Goal: Communication & Community: Connect with others

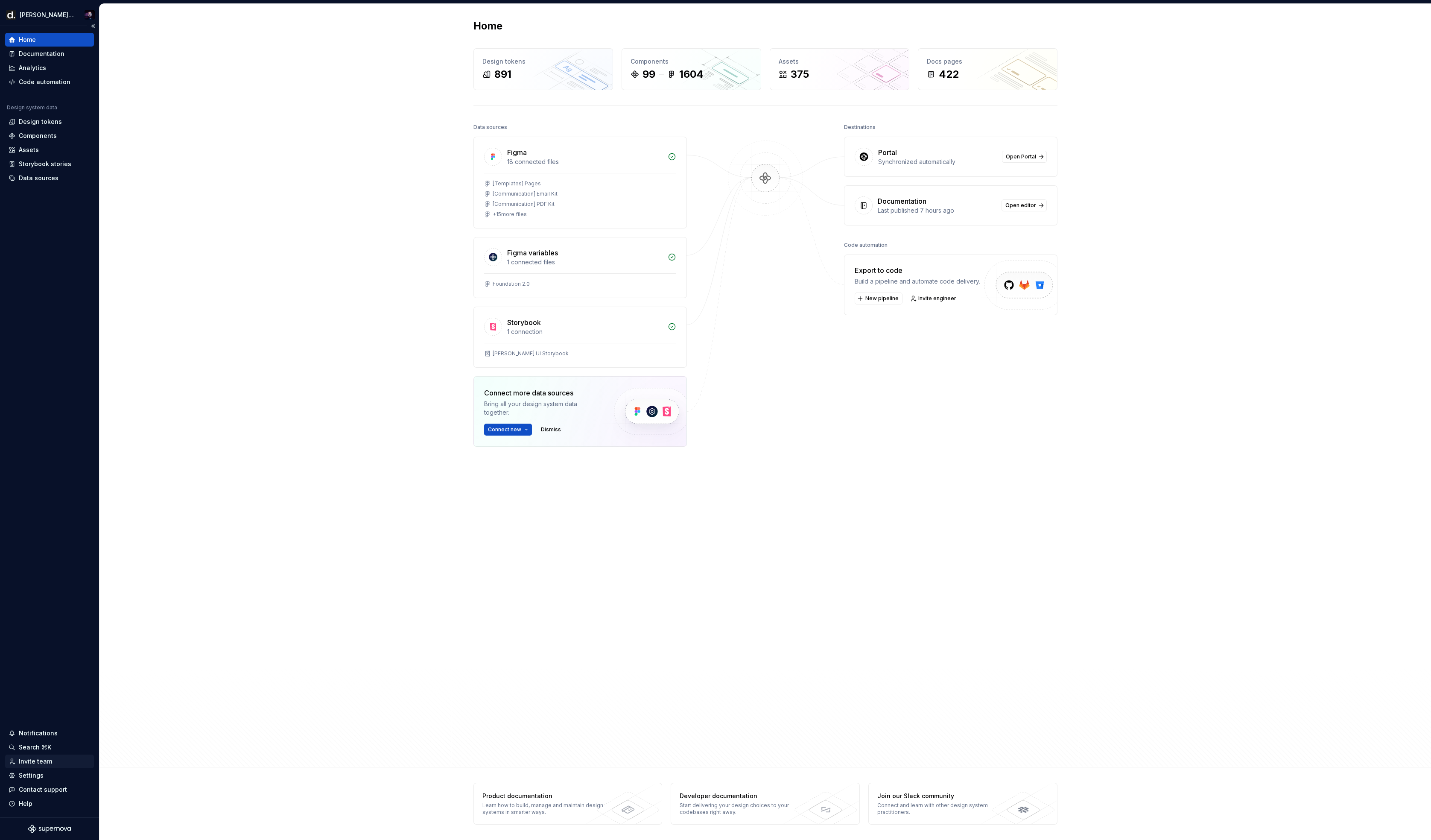
click at [38, 763] on div "Invite team" at bounding box center [36, 761] width 33 height 8
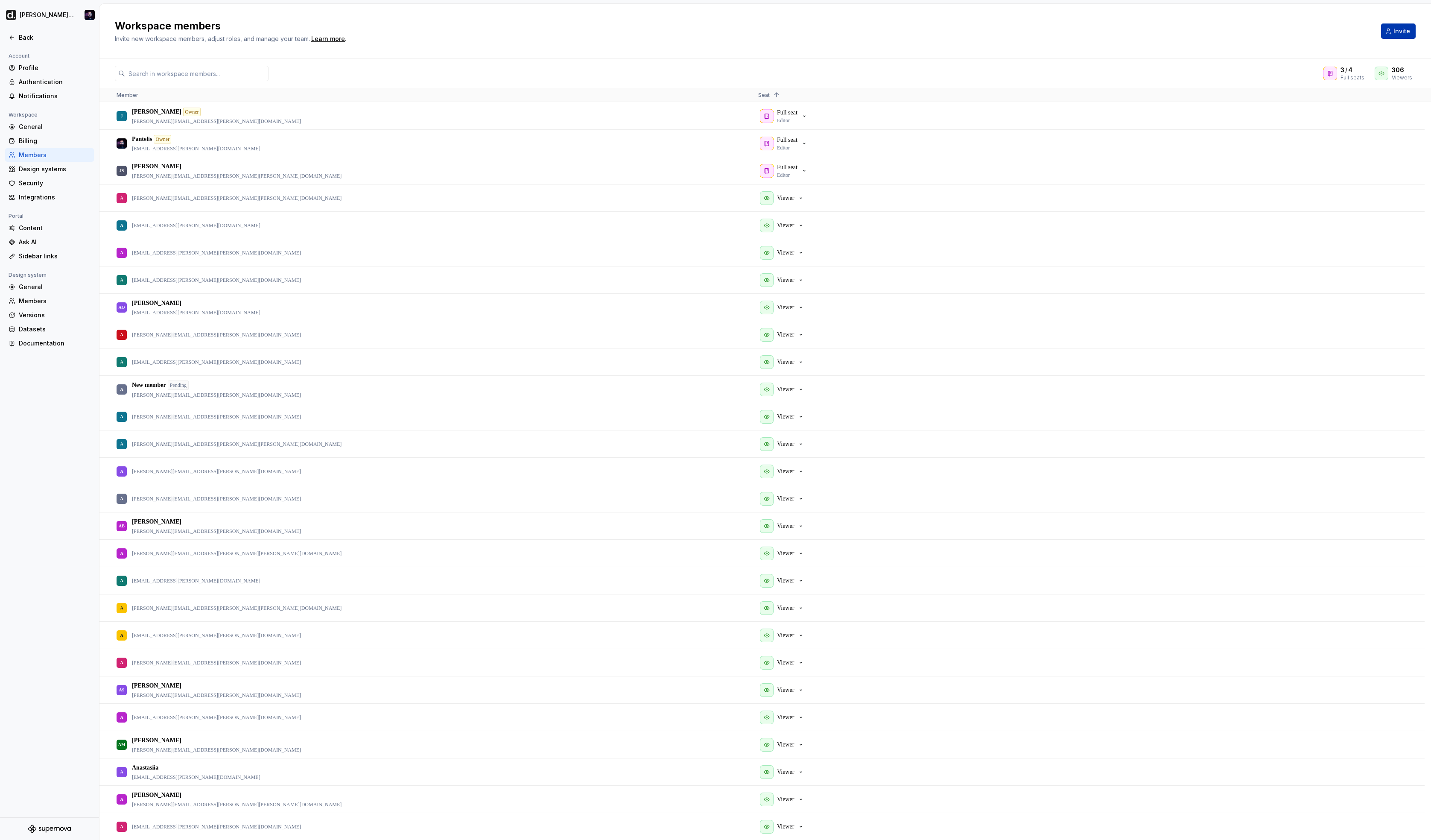
click at [1400, 30] on span "Invite" at bounding box center [1402, 31] width 17 height 8
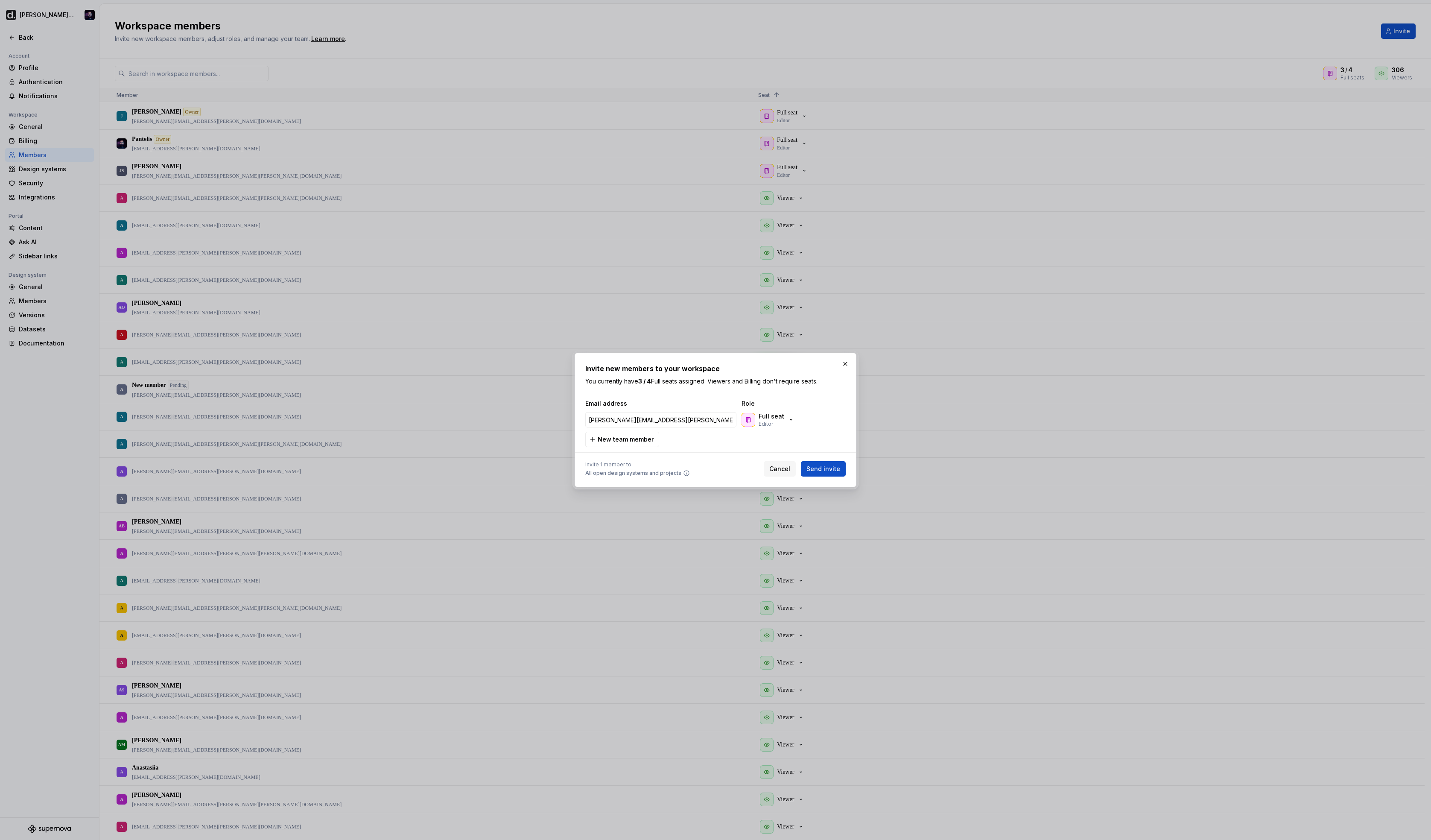
click at [795, 418] on button "Full seat Editor" at bounding box center [769, 419] width 58 height 17
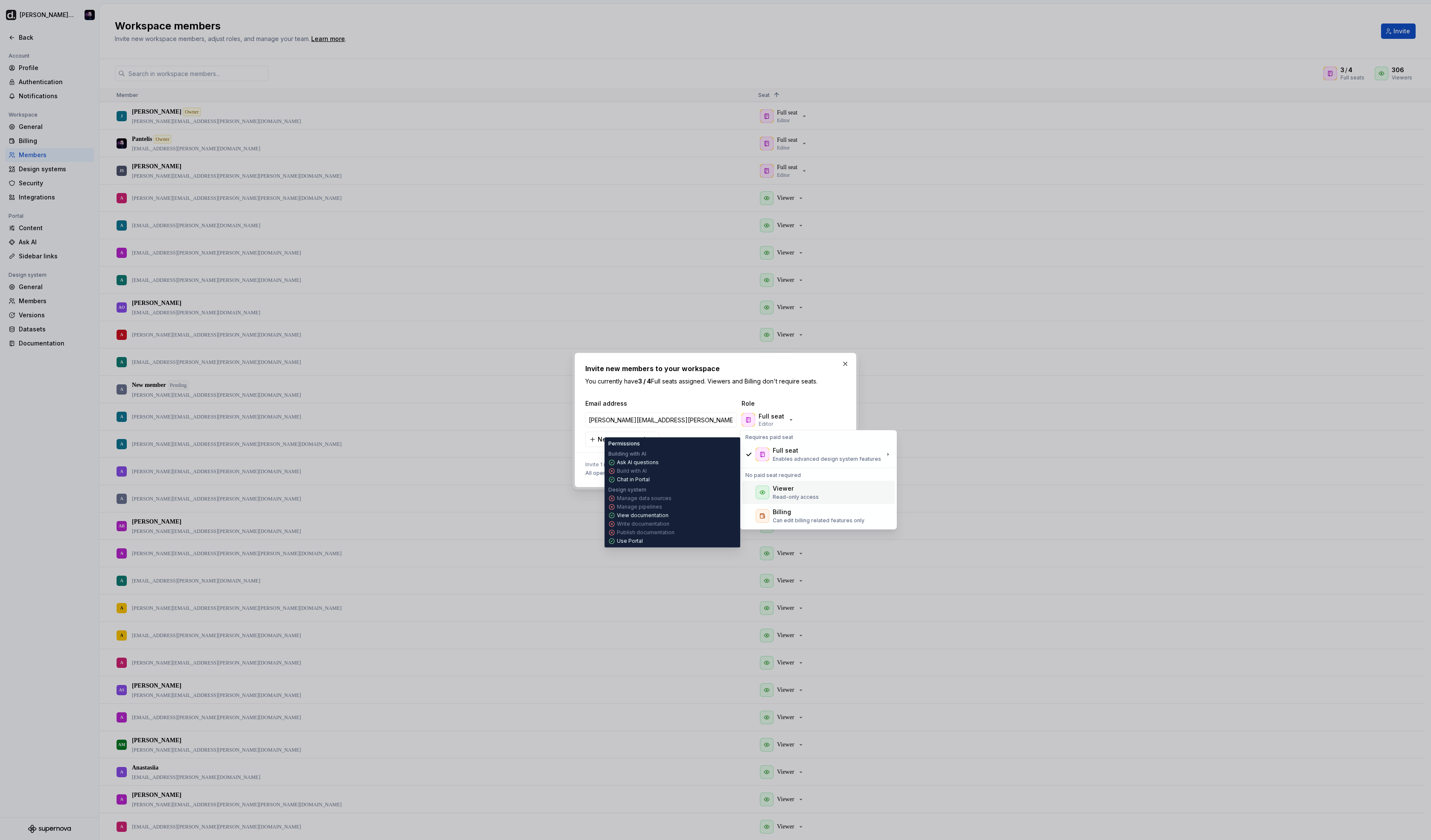
click at [792, 488] on div "Viewer" at bounding box center [795, 488] width 46 height 8
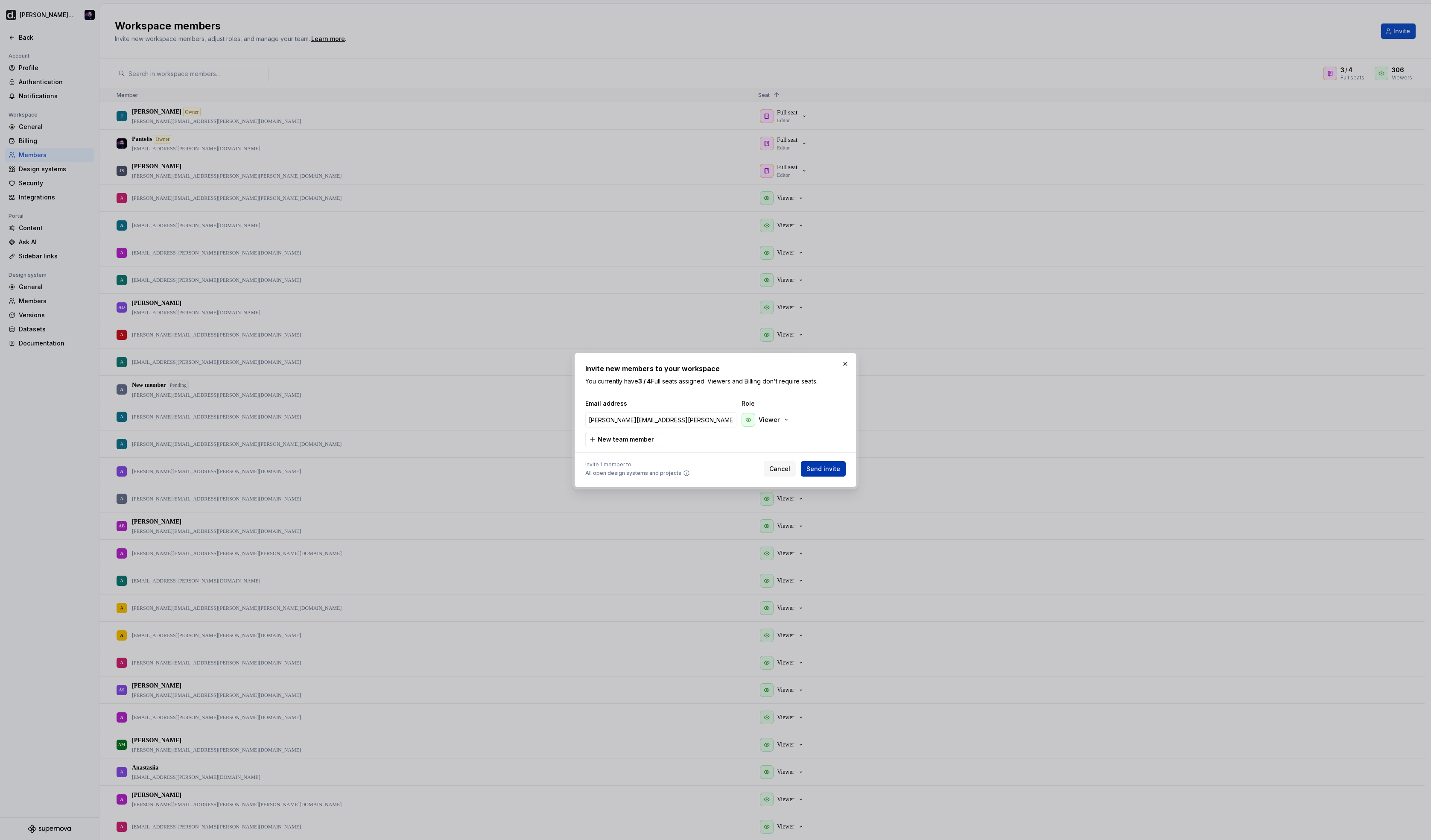
drag, startPoint x: 836, startPoint y: 477, endPoint x: 834, endPoint y: 473, distance: 4.5
click at [835, 476] on div "Invite new members to your workspace You currently have 3 / 4 Full seats assign…" at bounding box center [715, 420] width 282 height 134
click at [831, 469] on span "Send invite" at bounding box center [823, 468] width 34 height 8
type input "[PERSON_NAME][EMAIL_ADDRESS][PERSON_NAME][PERSON_NAME][DOMAIN_NAME]"
click at [589, 417] on input "[PERSON_NAME][EMAIL_ADDRESS][PERSON_NAME][PERSON_NAME][DOMAIN_NAME]" at bounding box center [661, 416] width 151 height 16
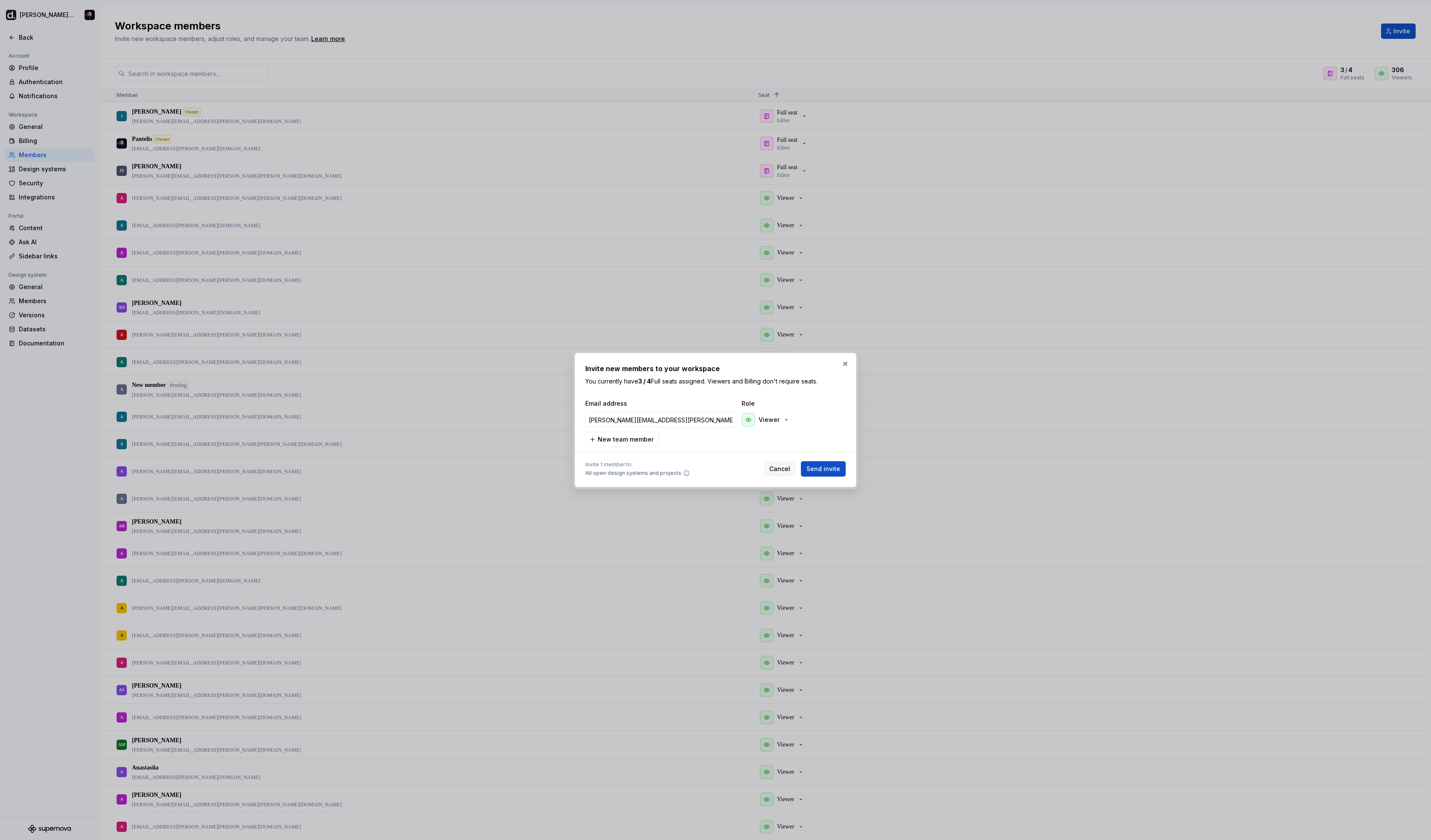
click at [840, 473] on button "Send invite" at bounding box center [823, 469] width 45 height 16
